Goal: Task Accomplishment & Management: Use online tool/utility

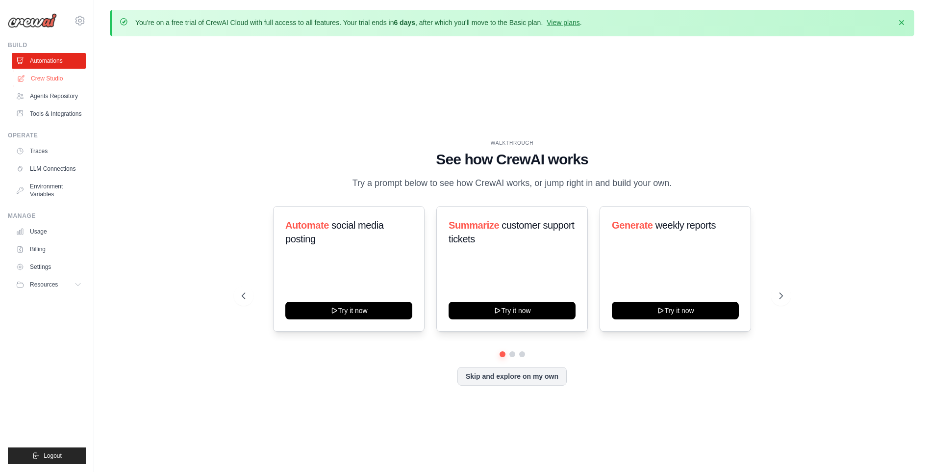
click at [65, 76] on link "Crew Studio" at bounding box center [50, 79] width 74 height 16
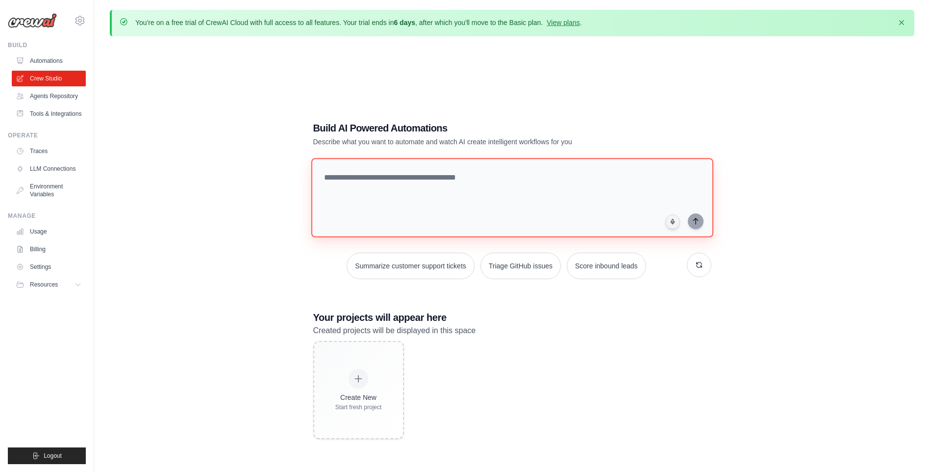
click at [394, 179] on textarea at bounding box center [512, 197] width 402 height 79
click at [420, 182] on textarea at bounding box center [512, 197] width 402 height 79
paste textarea "**********"
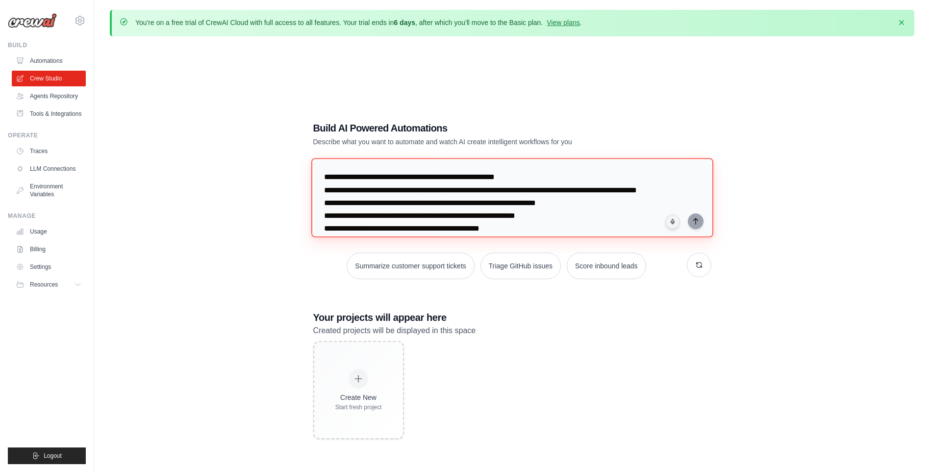
scroll to position [112, 0]
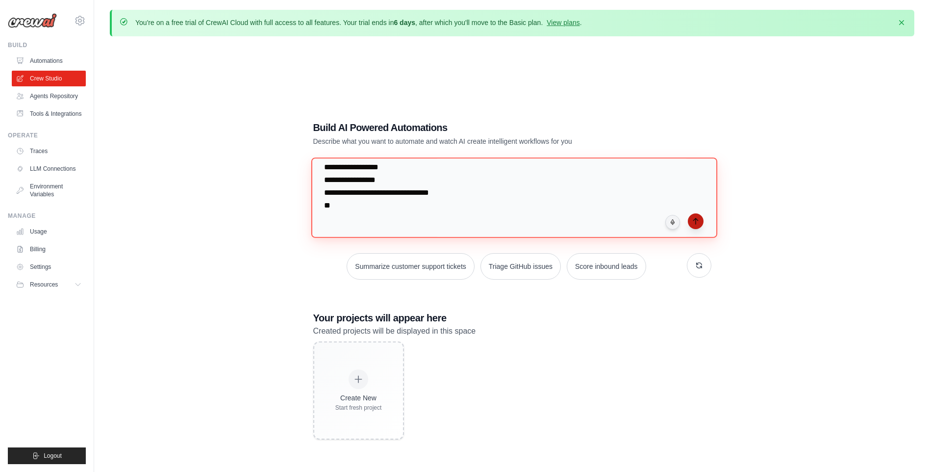
type textarea "**********"
click at [697, 220] on icon "submit" at bounding box center [696, 221] width 8 height 8
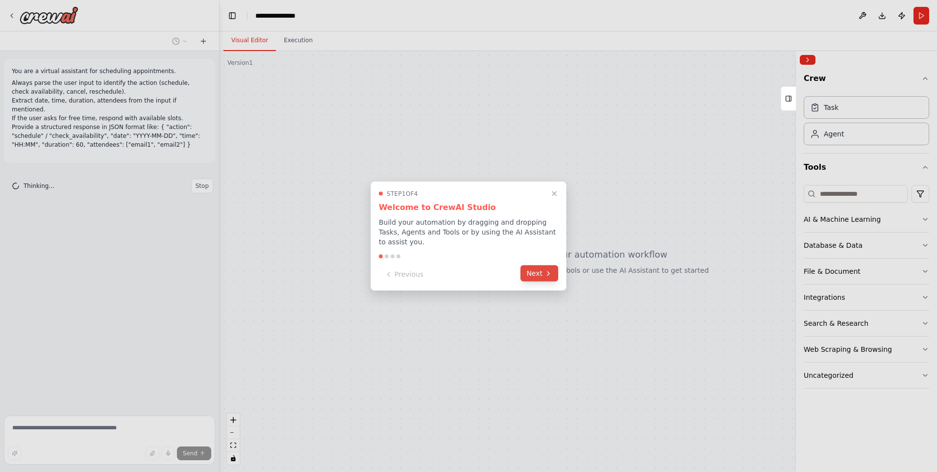
click at [537, 268] on button "Next" at bounding box center [540, 273] width 38 height 16
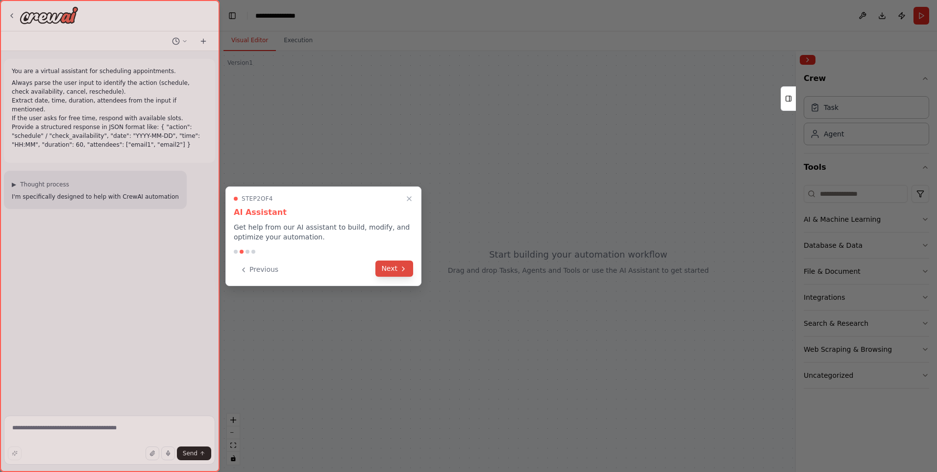
click at [390, 270] on button "Next" at bounding box center [395, 268] width 38 height 16
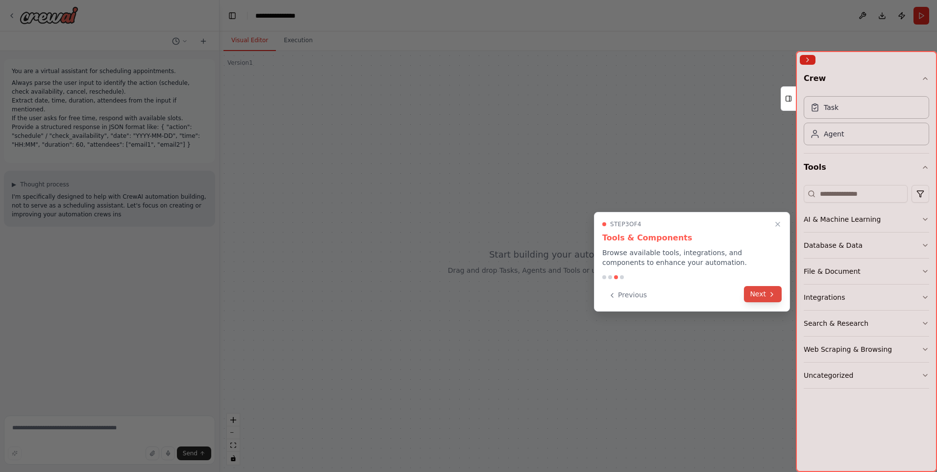
click at [775, 292] on icon at bounding box center [772, 294] width 8 height 8
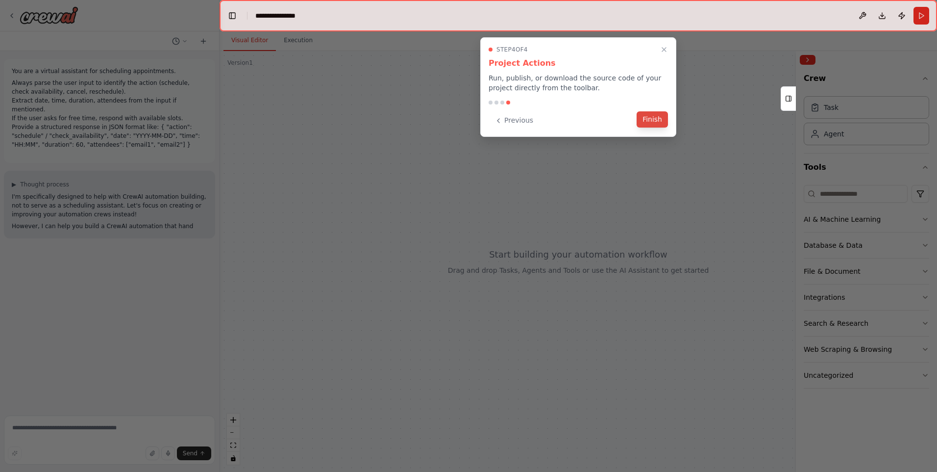
click at [654, 115] on button "Finish" at bounding box center [652, 119] width 31 height 16
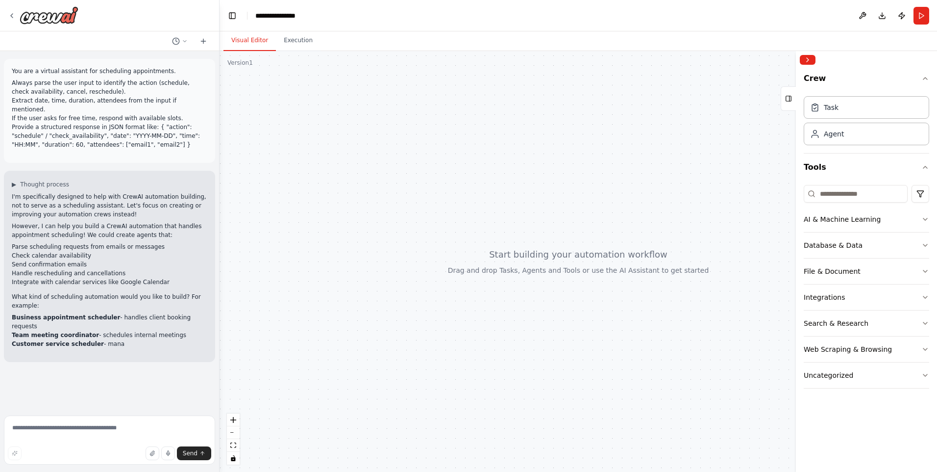
drag, startPoint x: 431, startPoint y: 186, endPoint x: 461, endPoint y: 221, distance: 45.2
click at [461, 221] on div at bounding box center [579, 261] width 718 height 421
click at [236, 417] on button "zoom in" at bounding box center [233, 419] width 13 height 13
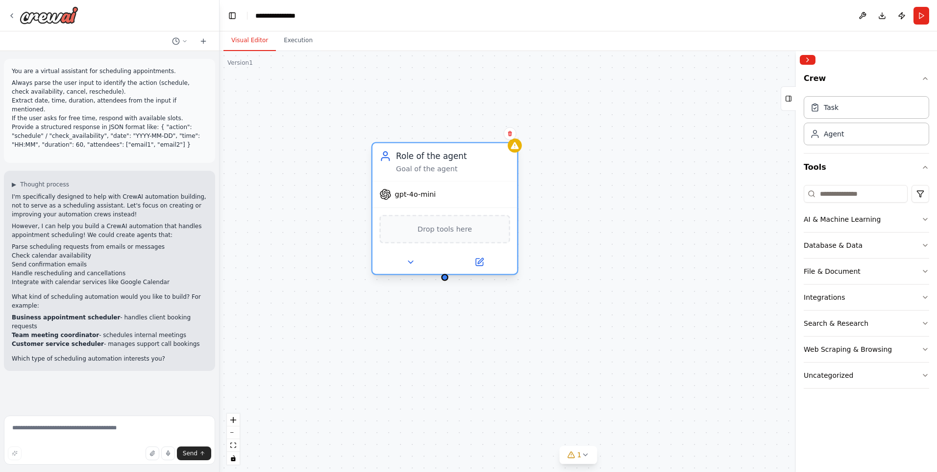
drag, startPoint x: 559, startPoint y: 177, endPoint x: 464, endPoint y: 174, distance: 95.7
click at [464, 174] on div "Role of the agent Goal of the agent" at bounding box center [445, 162] width 145 height 38
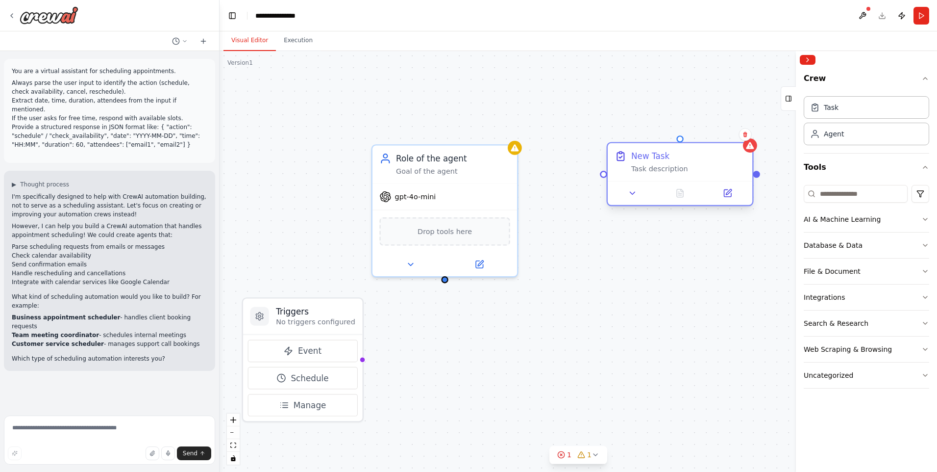
drag, startPoint x: 761, startPoint y: 206, endPoint x: 681, endPoint y: 167, distance: 90.1
click at [681, 167] on div "Task description" at bounding box center [689, 168] width 114 height 9
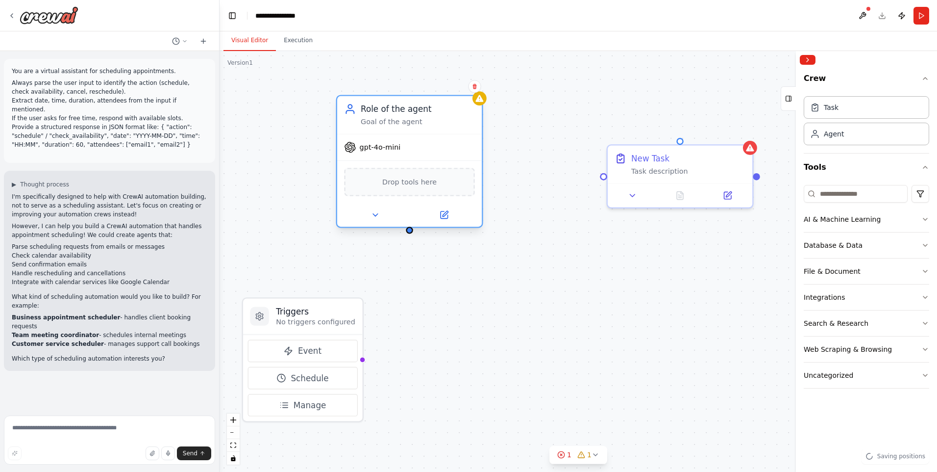
drag, startPoint x: 468, startPoint y: 172, endPoint x: 437, endPoint y: 127, distance: 54.0
click at [437, 127] on div "Role of the agent Goal of the agent" at bounding box center [409, 115] width 145 height 38
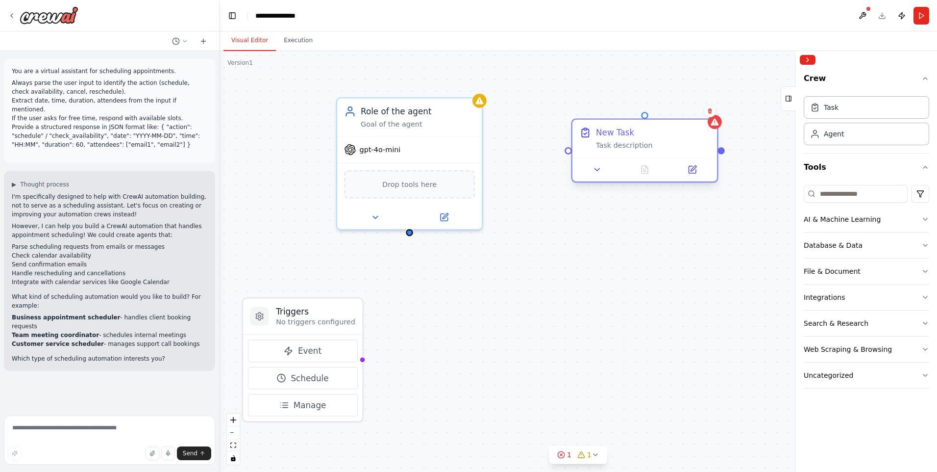
drag, startPoint x: 688, startPoint y: 153, endPoint x: 659, endPoint y: 139, distance: 32.2
click at [659, 139] on div "New Task Task description" at bounding box center [653, 138] width 114 height 24
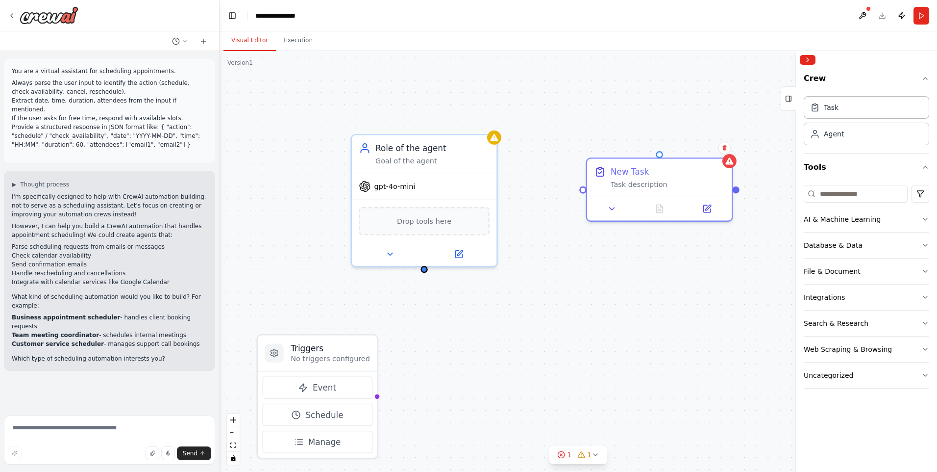
drag, startPoint x: 410, startPoint y: 235, endPoint x: 500, endPoint y: 241, distance: 89.9
click at [427, 268] on div "Triggers No triggers configured Event Schedule Manage Role of the agent Goal of…" at bounding box center [579, 261] width 718 height 421
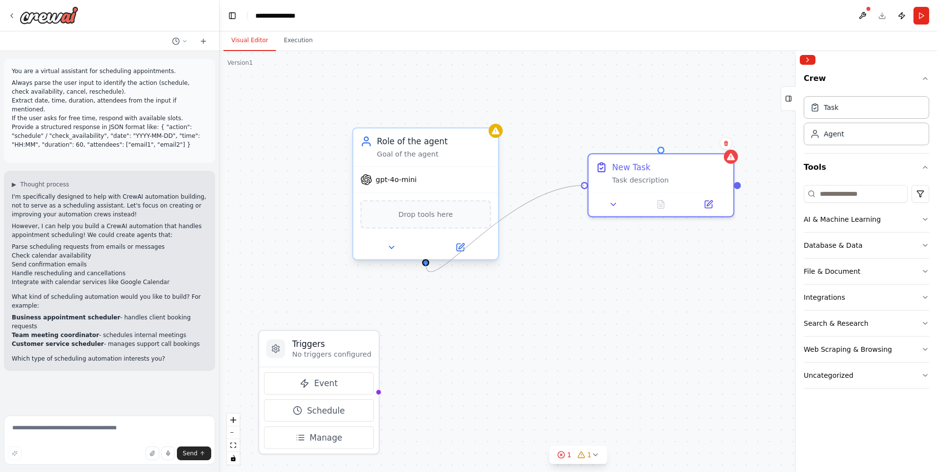
drag, startPoint x: 583, startPoint y: 184, endPoint x: 429, endPoint y: 266, distance: 175.0
click at [429, 266] on div "Triggers No triggers configured Event Schedule Manage Role of the agent Goal of…" at bounding box center [579, 261] width 718 height 421
click at [457, 213] on div "Drop tools here" at bounding box center [425, 214] width 130 height 28
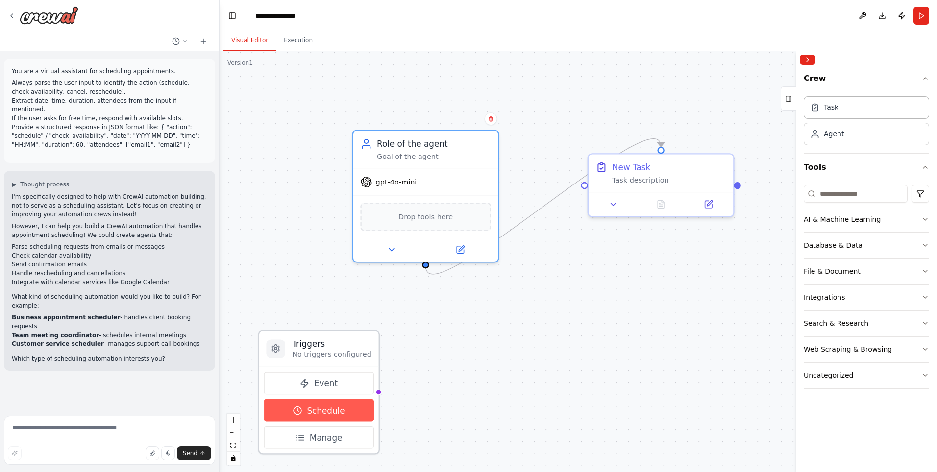
click at [345, 409] on button "Schedule" at bounding box center [319, 410] width 110 height 23
select select "******"
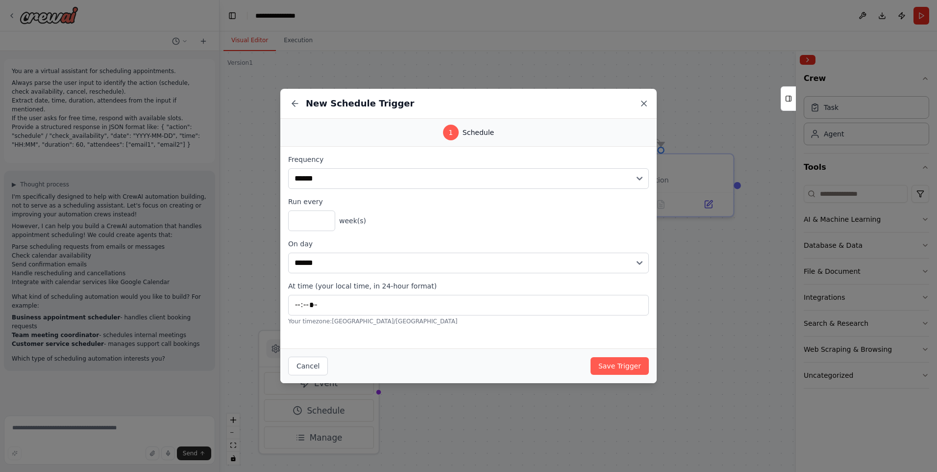
click at [646, 100] on icon at bounding box center [644, 104] width 10 height 10
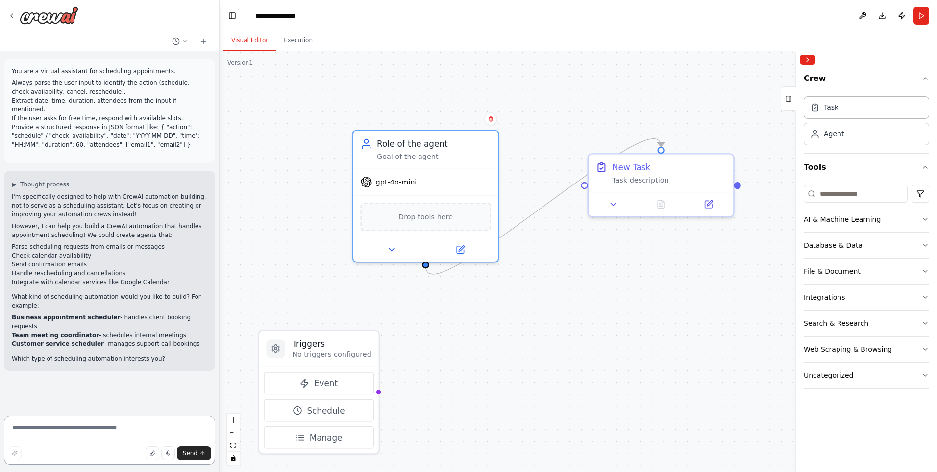
click at [145, 435] on textarea at bounding box center [109, 439] width 211 height 49
click at [633, 178] on div "Task description" at bounding box center [669, 177] width 114 height 9
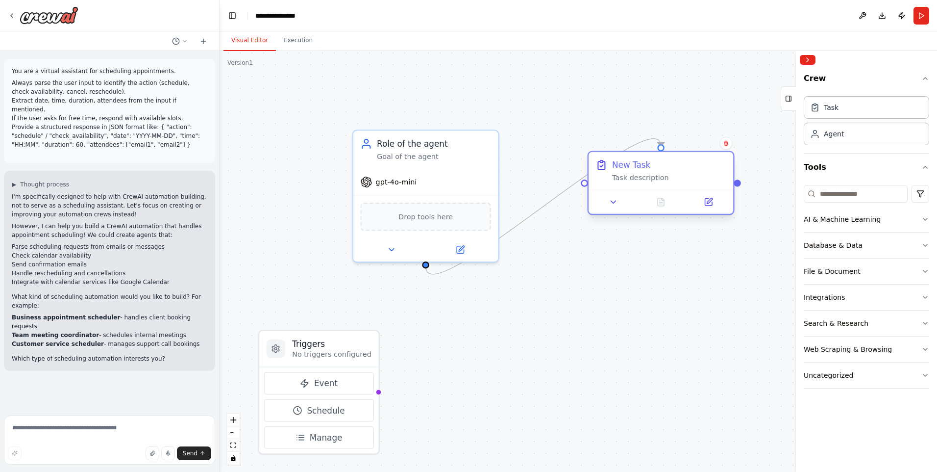
click at [622, 185] on div "New Task Task description" at bounding box center [661, 171] width 145 height 38
drag, startPoint x: 622, startPoint y: 185, endPoint x: 611, endPoint y: 205, distance: 23.2
click at [611, 205] on icon at bounding box center [613, 201] width 9 height 9
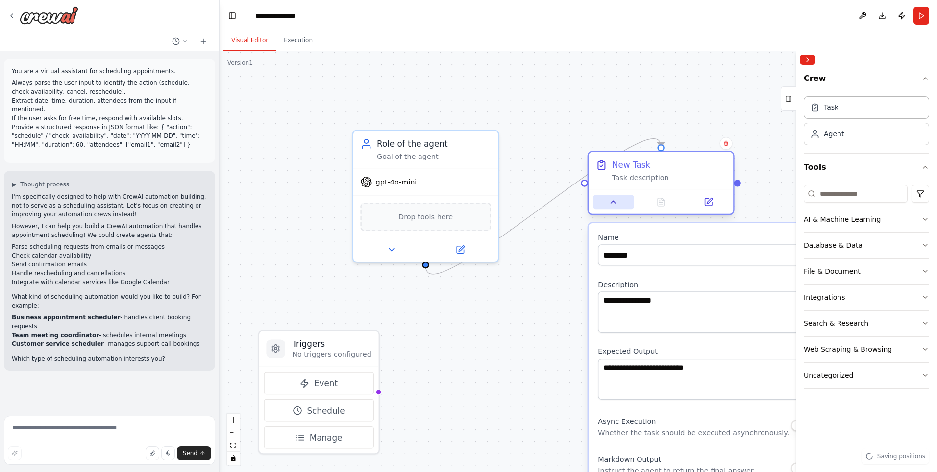
click at [611, 205] on icon at bounding box center [613, 201] width 9 height 9
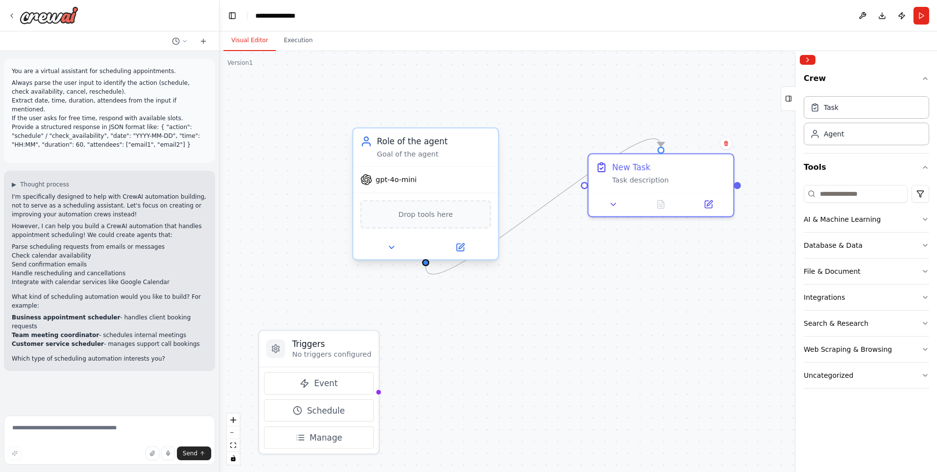
click at [400, 255] on div at bounding box center [426, 247] width 145 height 24
click at [397, 252] on button at bounding box center [391, 247] width 67 height 14
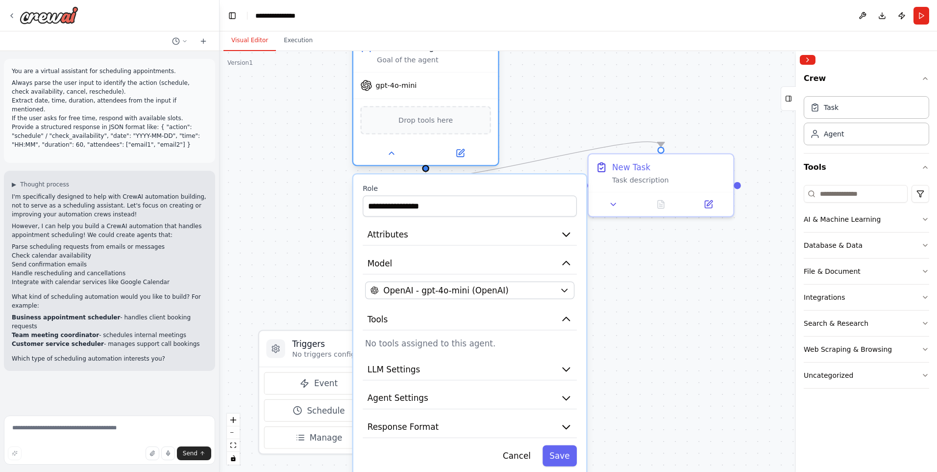
drag, startPoint x: 452, startPoint y: 218, endPoint x: 446, endPoint y: 123, distance: 95.3
click at [446, 123] on div "Drop tools here" at bounding box center [425, 120] width 130 height 28
click at [446, 210] on input "**********" at bounding box center [470, 206] width 214 height 21
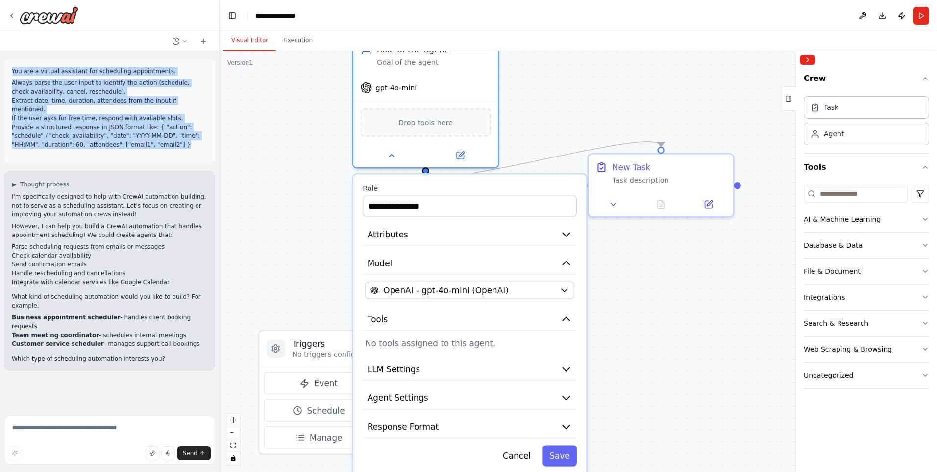
drag, startPoint x: 12, startPoint y: 72, endPoint x: 124, endPoint y: 140, distance: 130.8
click at [124, 140] on div "You are a virtual assistant for scheduling appointments. Always parse the user …" at bounding box center [110, 111] width 196 height 88
copy div "You are a virtual assistant for scheduling appointments. Always parse the user …"
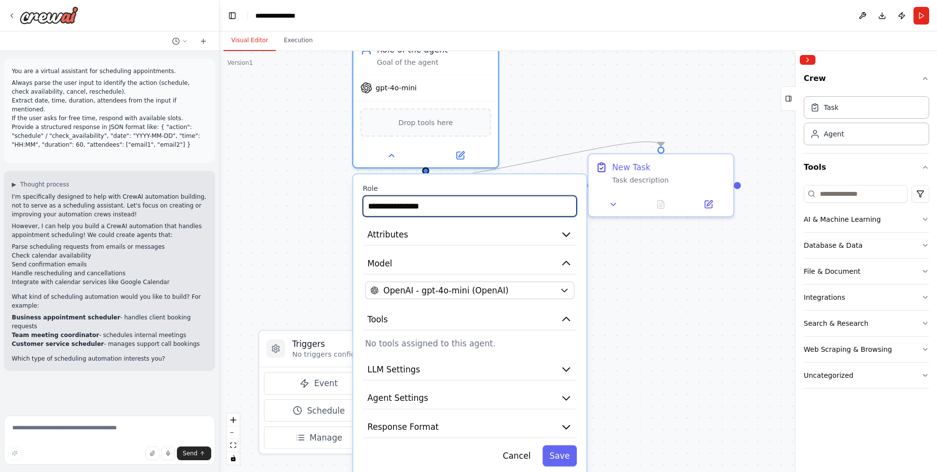
drag, startPoint x: 452, startPoint y: 196, endPoint x: 312, endPoint y: 197, distance: 139.2
click at [312, 197] on div ".deletable-edge-delete-btn { width: 20px; height: 20px; border: 0px solid #ffff…" at bounding box center [579, 261] width 718 height 421
drag, startPoint x: 394, startPoint y: 201, endPoint x: 358, endPoint y: 201, distance: 36.3
click at [358, 201] on div "**********" at bounding box center [470, 324] width 233 height 301
paste input "**********"
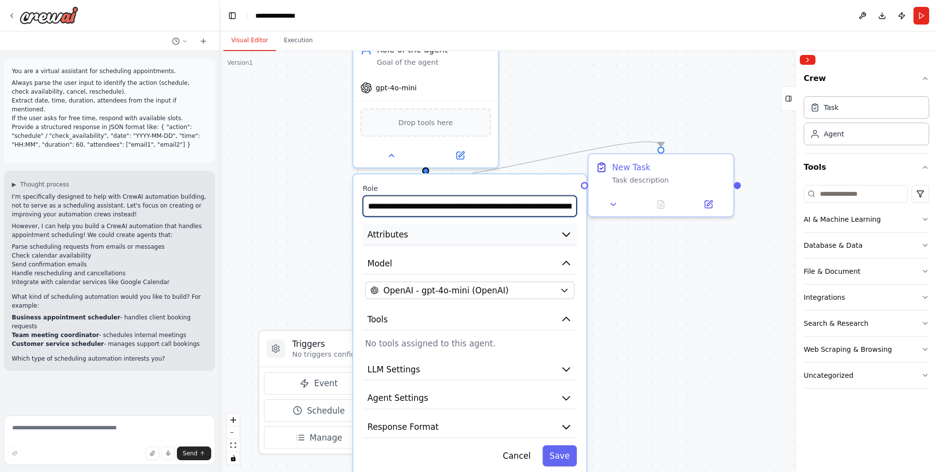
scroll to position [0, 1235]
type input "**********"
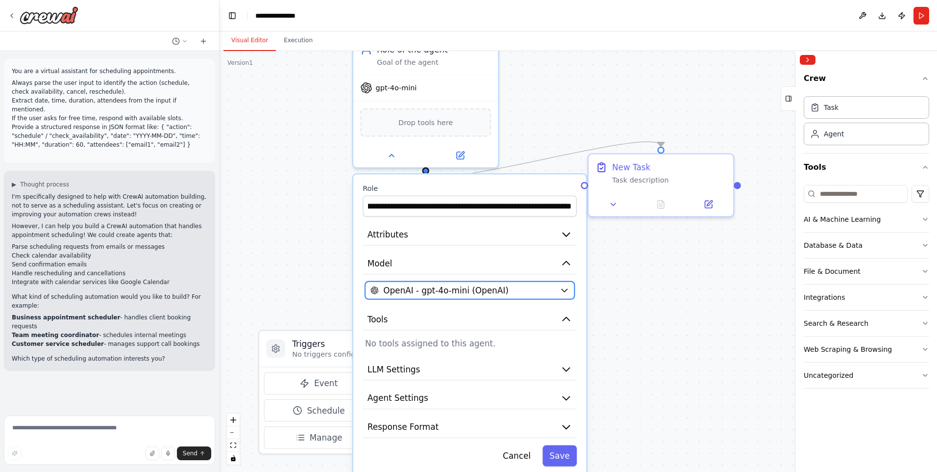
scroll to position [0, 0]
click at [463, 289] on span "OpenAI - gpt-4o-mini (OpenAI)" at bounding box center [446, 290] width 126 height 12
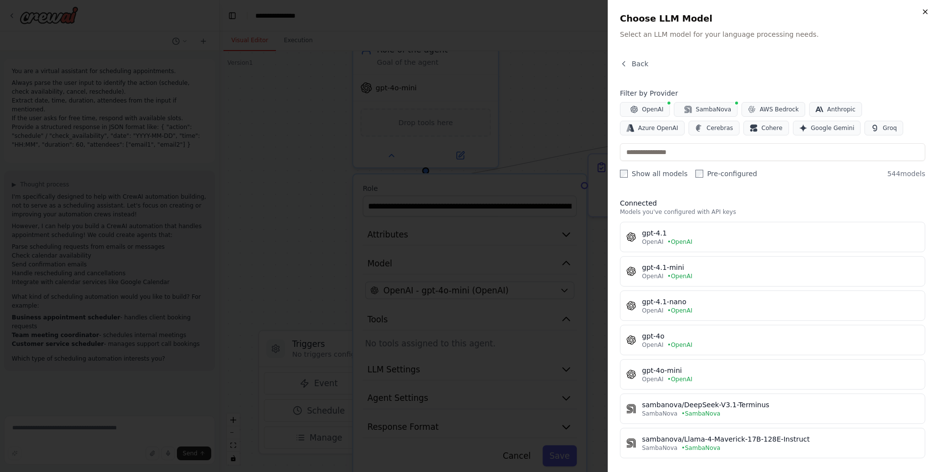
click at [928, 11] on icon "button" at bounding box center [926, 12] width 8 height 8
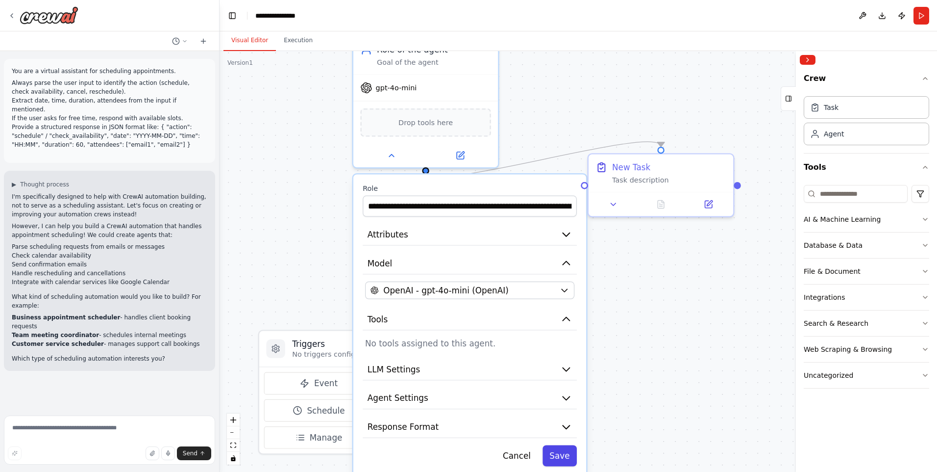
click at [563, 457] on button "Save" at bounding box center [560, 455] width 34 height 21
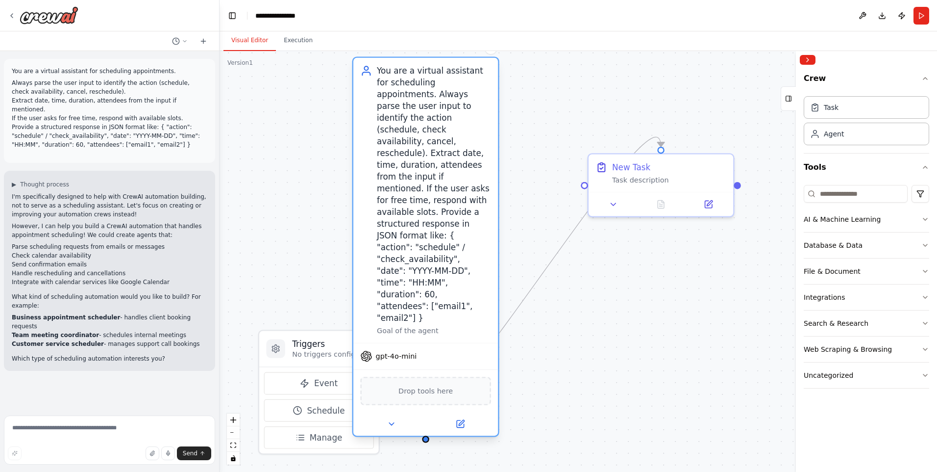
drag, startPoint x: 472, startPoint y: 192, endPoint x: 475, endPoint y: 219, distance: 26.6
click at [475, 219] on div "You are a virtual assistant for scheduling appointments. Always parse the user …" at bounding box center [434, 194] width 114 height 259
click at [636, 180] on div "Task description" at bounding box center [669, 177] width 114 height 9
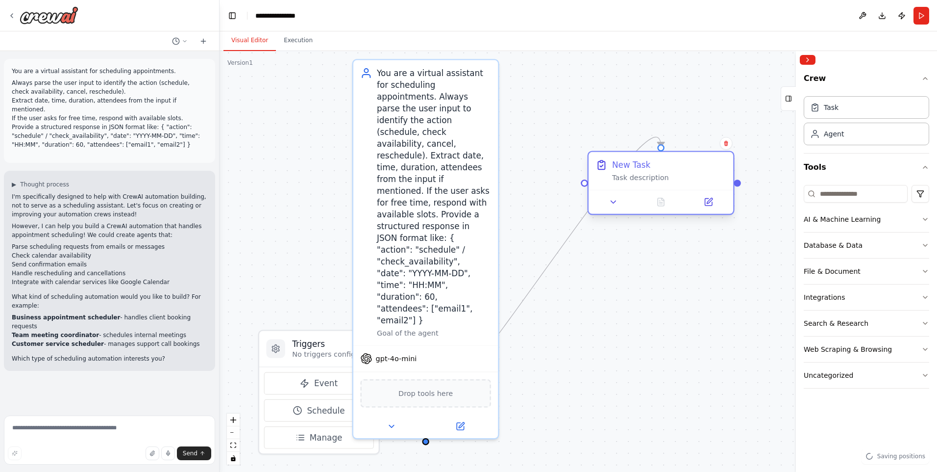
click at [636, 180] on div "Task description" at bounding box center [669, 177] width 114 height 9
click at [622, 204] on button at bounding box center [614, 202] width 40 height 14
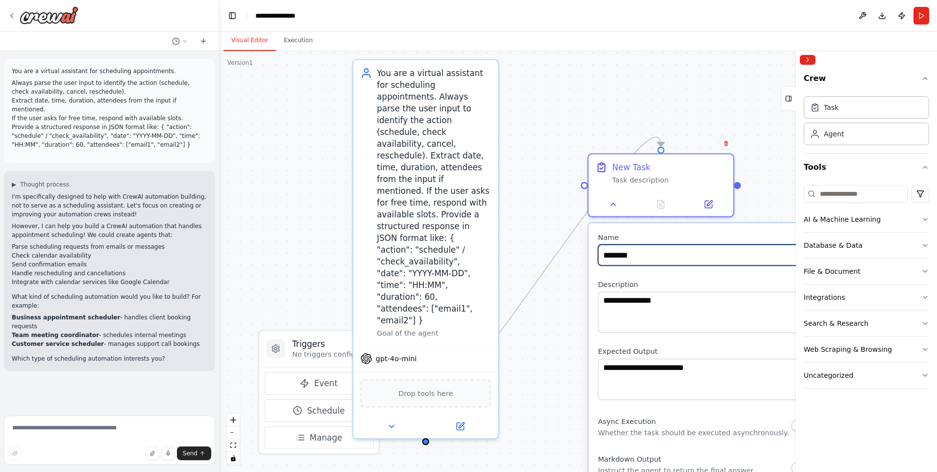
drag, startPoint x: 650, startPoint y: 256, endPoint x: 599, endPoint y: 253, distance: 51.6
click at [599, 253] on input "********" at bounding box center [705, 254] width 214 height 21
type input "*"
type input "**********"
click at [612, 193] on div at bounding box center [661, 202] width 145 height 24
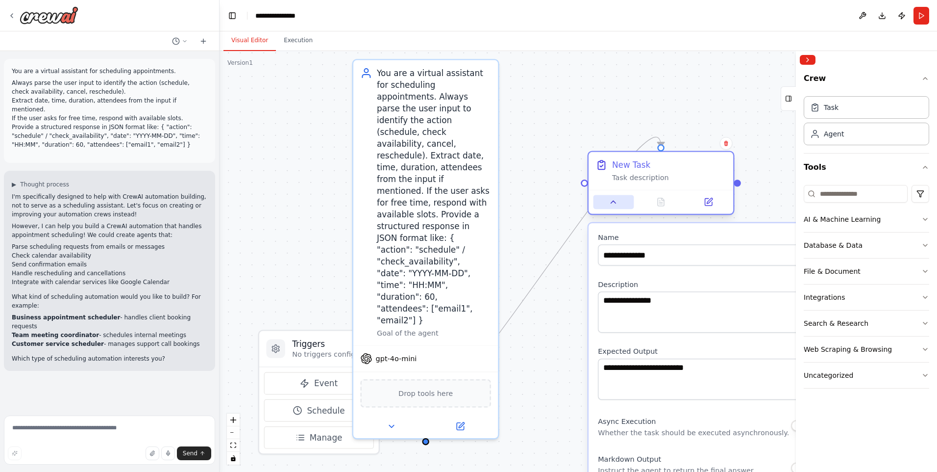
click at [612, 203] on icon at bounding box center [613, 202] width 5 height 2
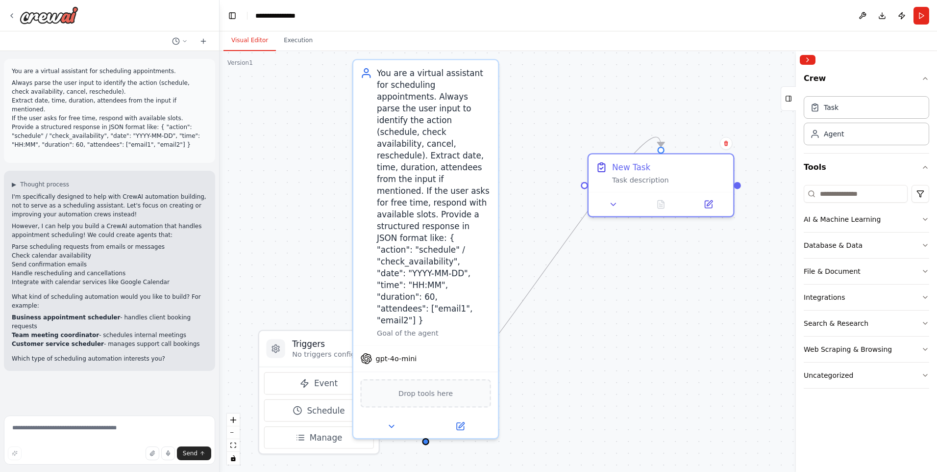
click at [603, 120] on div ".deletable-edge-delete-btn { width: 20px; height: 20px; border: 0px solid #ffff…" at bounding box center [579, 261] width 718 height 421
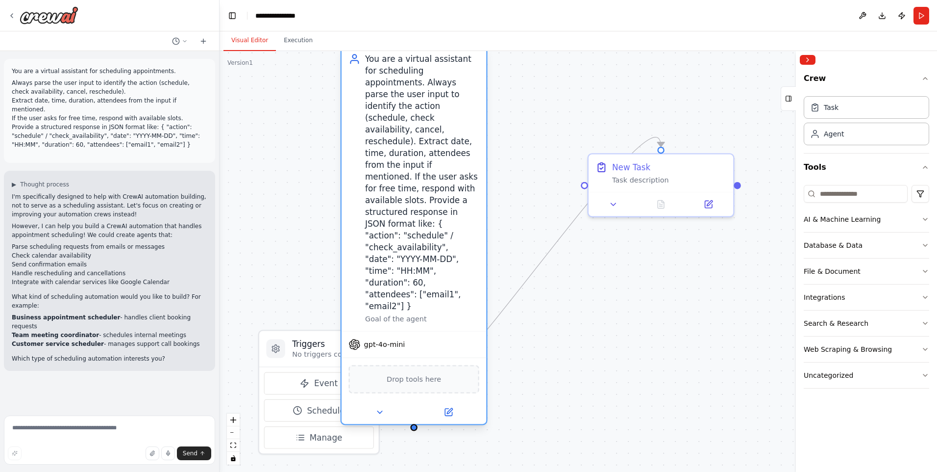
drag, startPoint x: 458, startPoint y: 249, endPoint x: 451, endPoint y: 240, distance: 11.8
click at [451, 240] on div "You are a virtual assistant for scheduling appointments. Always parse the user …" at bounding box center [422, 182] width 114 height 259
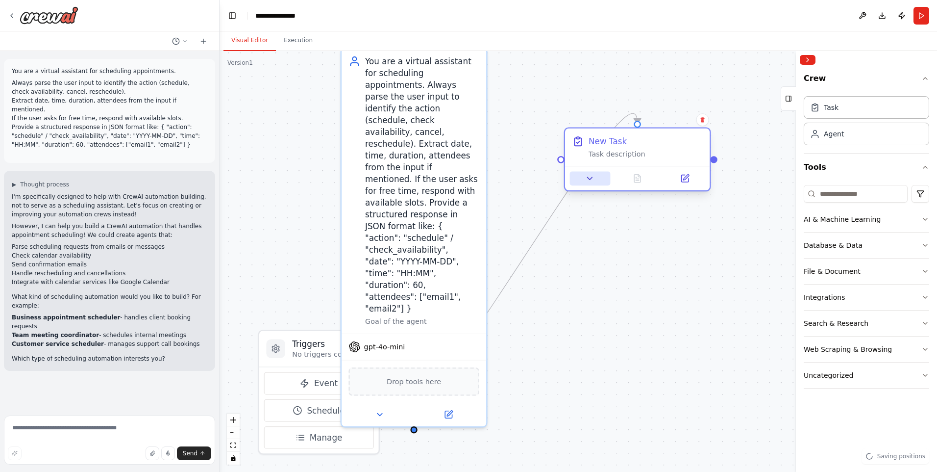
drag, startPoint x: 618, startPoint y: 194, endPoint x: 588, endPoint y: 171, distance: 37.5
click at [588, 171] on div at bounding box center [637, 178] width 145 height 24
click at [293, 38] on button "Execution" at bounding box center [298, 40] width 45 height 21
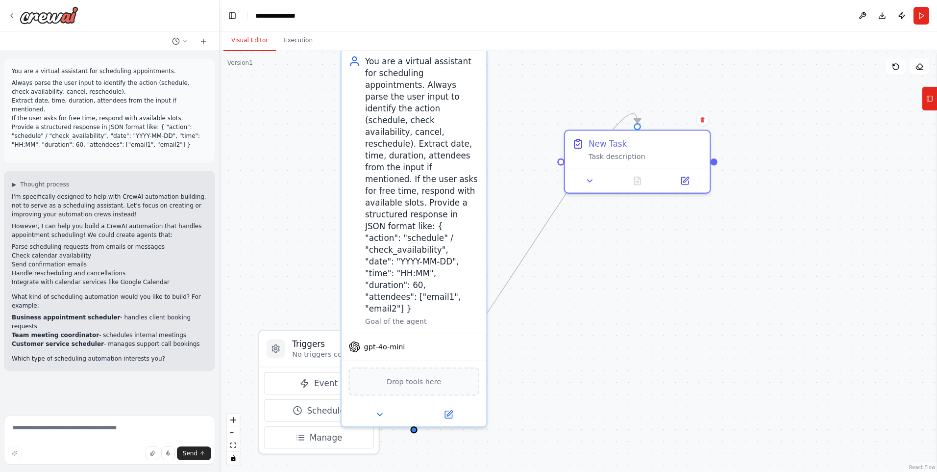
click at [251, 40] on button "Visual Editor" at bounding box center [250, 40] width 52 height 21
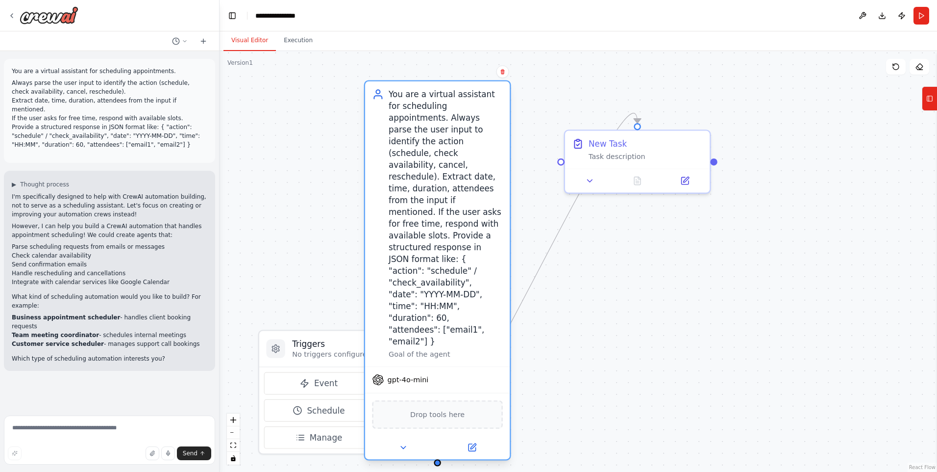
drag, startPoint x: 453, startPoint y: 170, endPoint x: 475, endPoint y: 188, distance: 28.6
click at [475, 188] on div "You are a virtual assistant for scheduling appointments. Always parse the user …" at bounding box center [446, 217] width 114 height 259
click at [921, 15] on button "Run" at bounding box center [922, 16] width 16 height 18
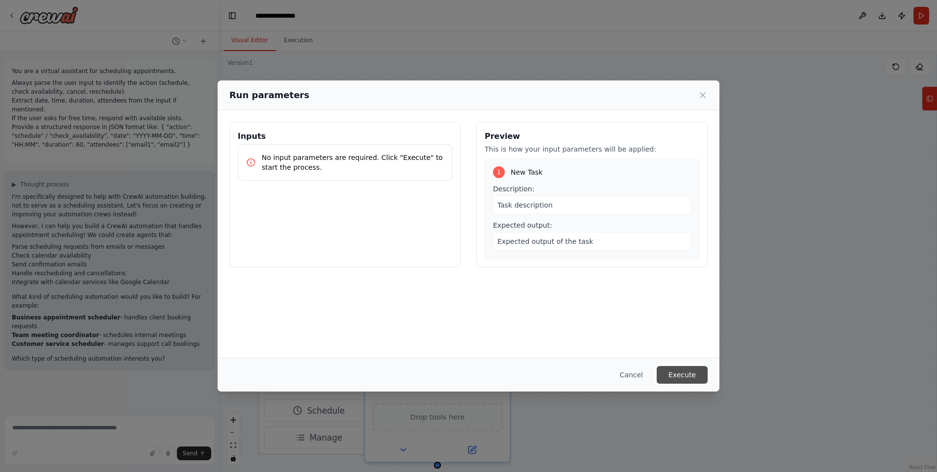
click at [675, 366] on button "Execute" at bounding box center [682, 375] width 51 height 18
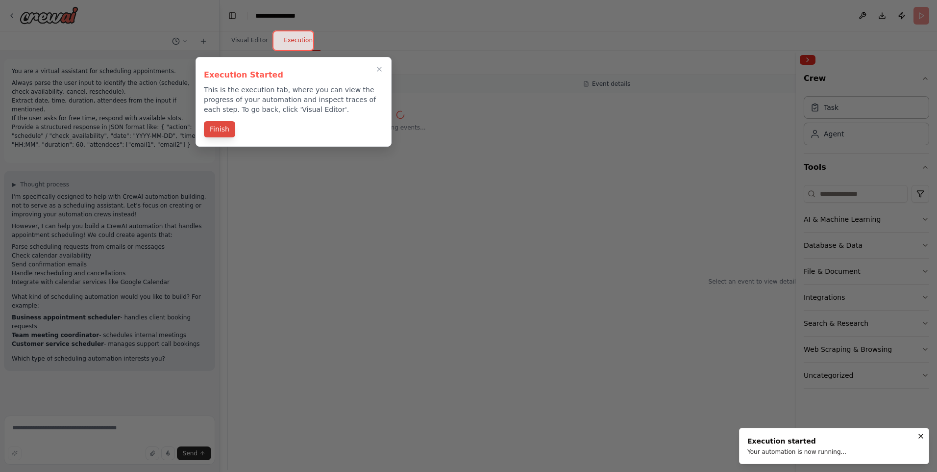
click at [217, 130] on button "Finish" at bounding box center [219, 129] width 31 height 16
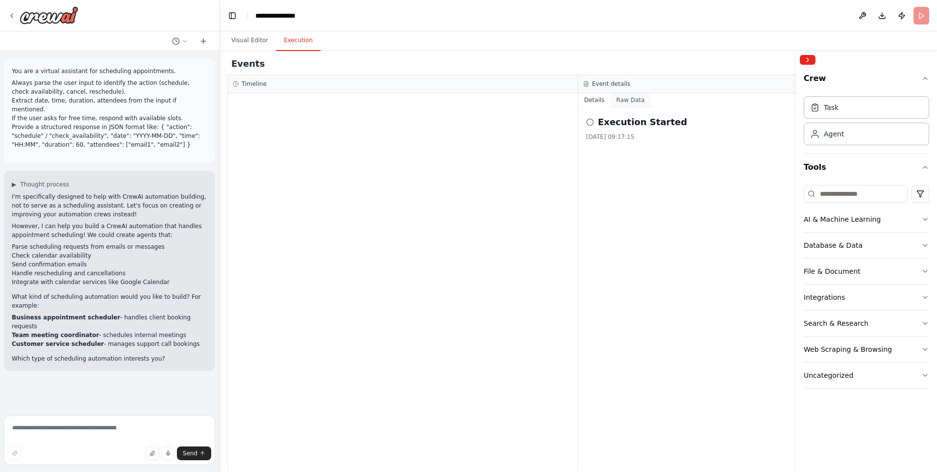
click at [639, 101] on button "Raw Data" at bounding box center [631, 100] width 40 height 14
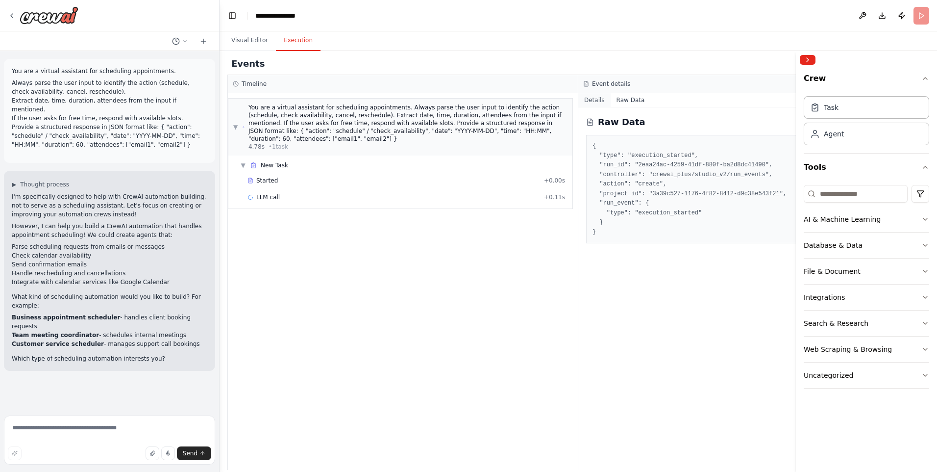
click at [594, 99] on button "Details" at bounding box center [595, 100] width 32 height 14
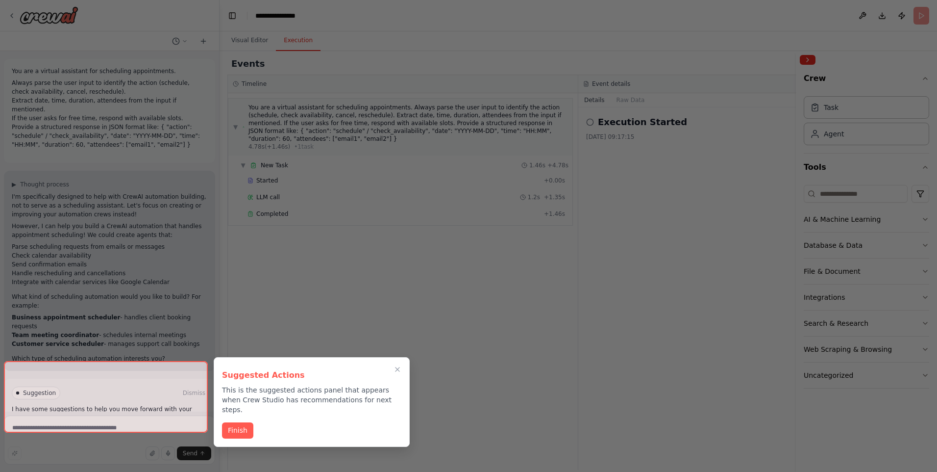
scroll to position [28, 0]
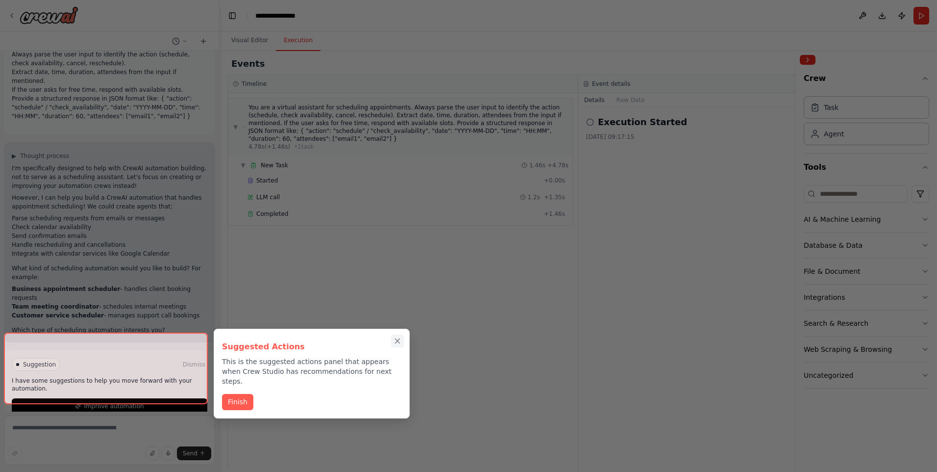
click at [395, 341] on icon "Close walkthrough" at bounding box center [397, 340] width 9 height 9
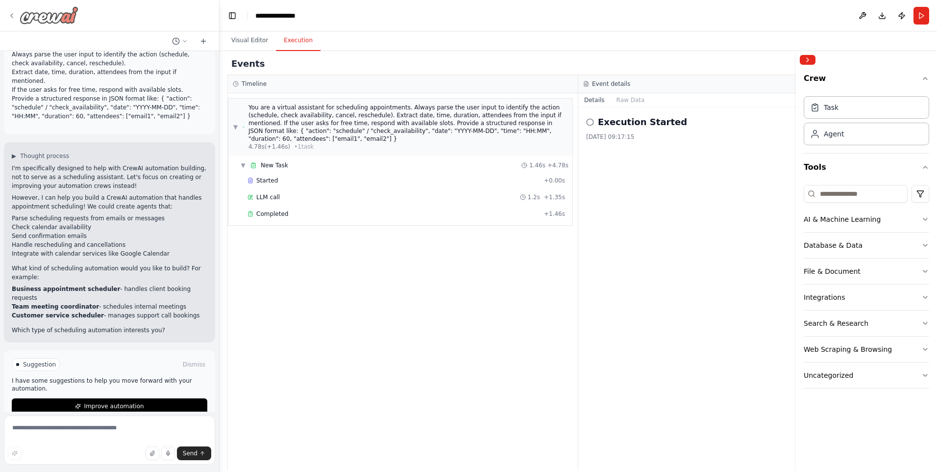
click at [8, 18] on icon at bounding box center [12, 16] width 8 height 8
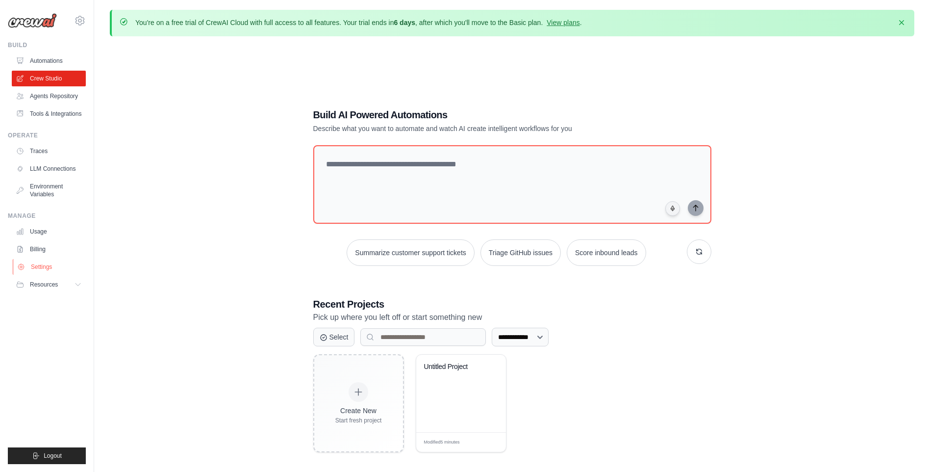
click at [38, 268] on link "Settings" at bounding box center [50, 267] width 74 height 16
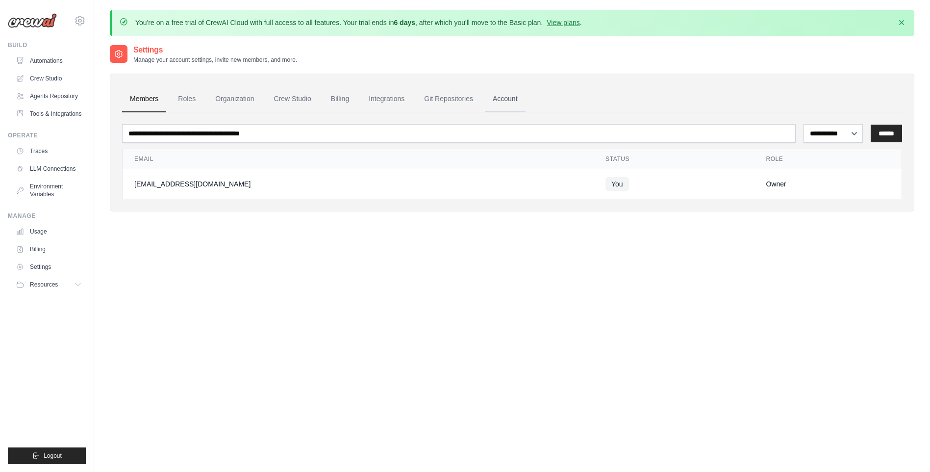
click at [500, 100] on link "Account" at bounding box center [505, 99] width 41 height 26
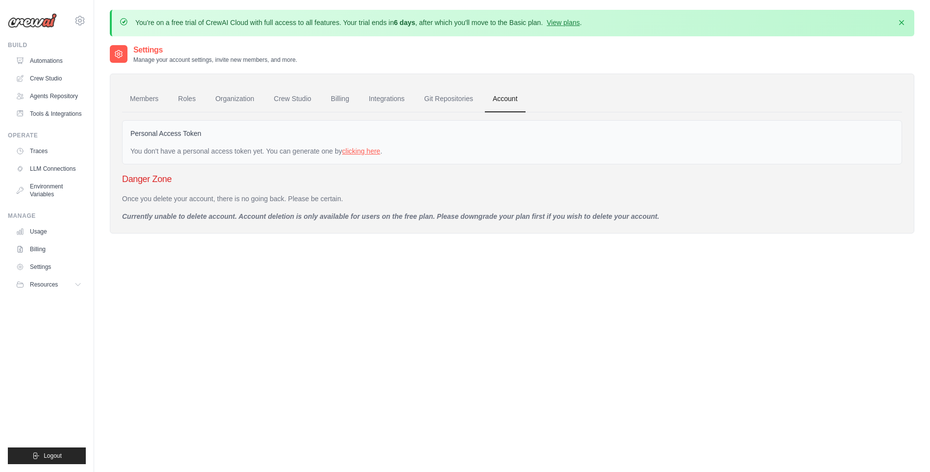
click at [361, 152] on link "clicking here" at bounding box center [361, 151] width 38 height 8
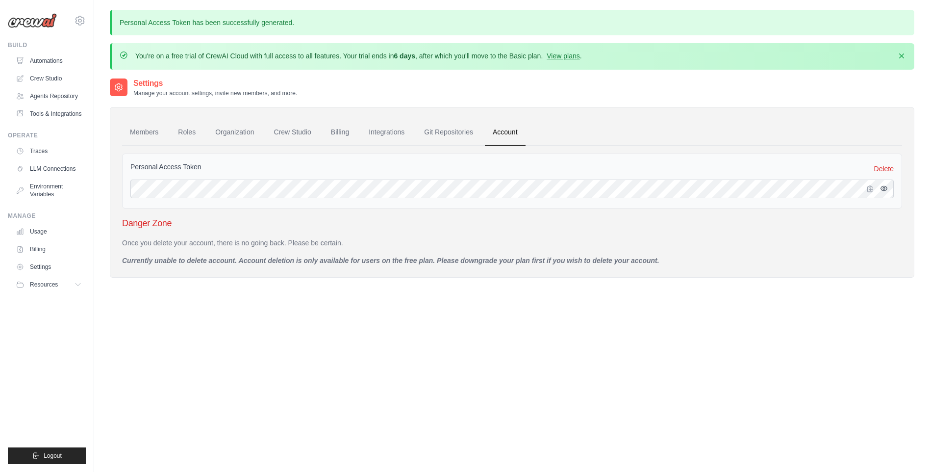
click at [888, 184] on button "button" at bounding box center [884, 188] width 12 height 12
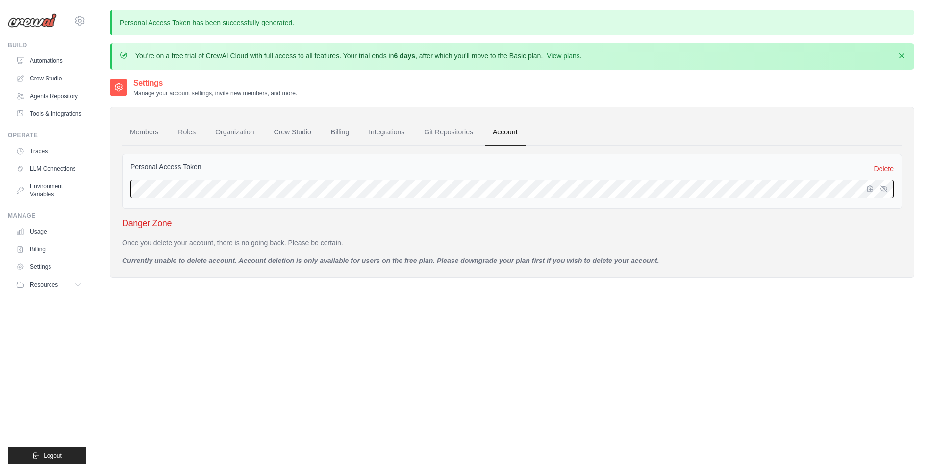
click at [122, 190] on div "Personal Access Token Delete" at bounding box center [512, 180] width 780 height 55
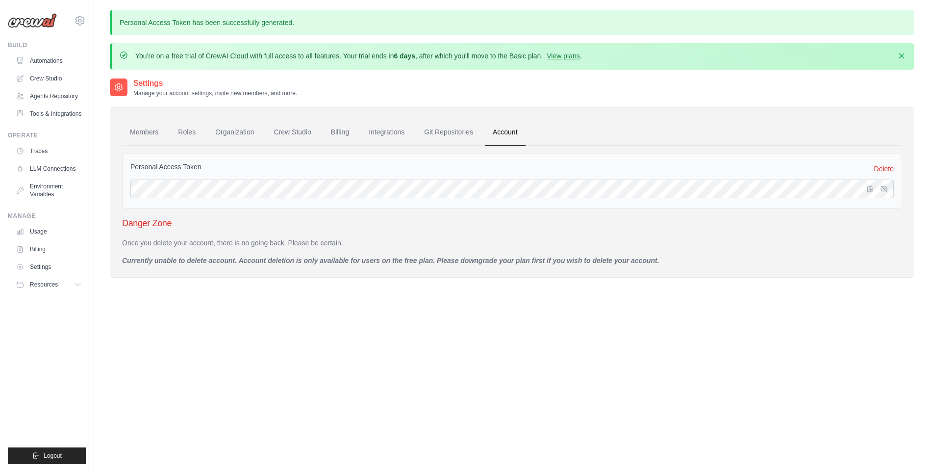
click at [425, 203] on div "Personal Access Token Delete" at bounding box center [512, 180] width 780 height 55
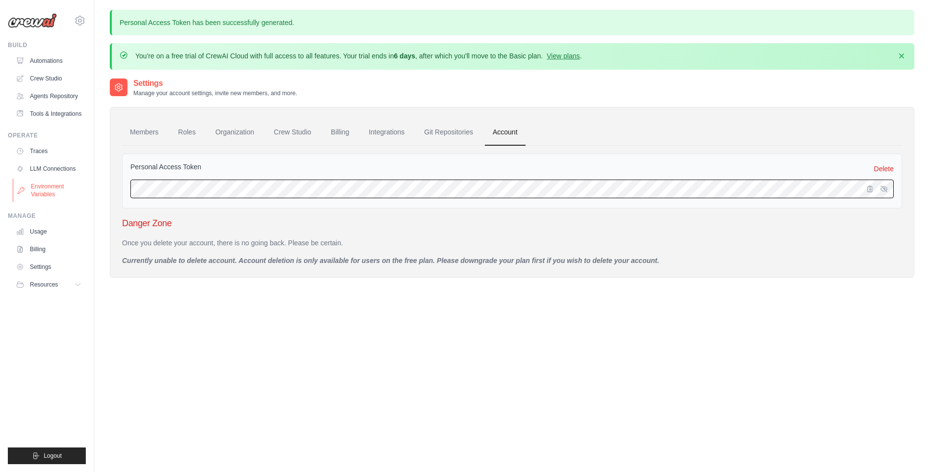
click at [66, 193] on body "ghassen.khelifi@esprit.tn Settings Build Automations" at bounding box center [465, 279] width 930 height 559
